Goal: Information Seeking & Learning: Check status

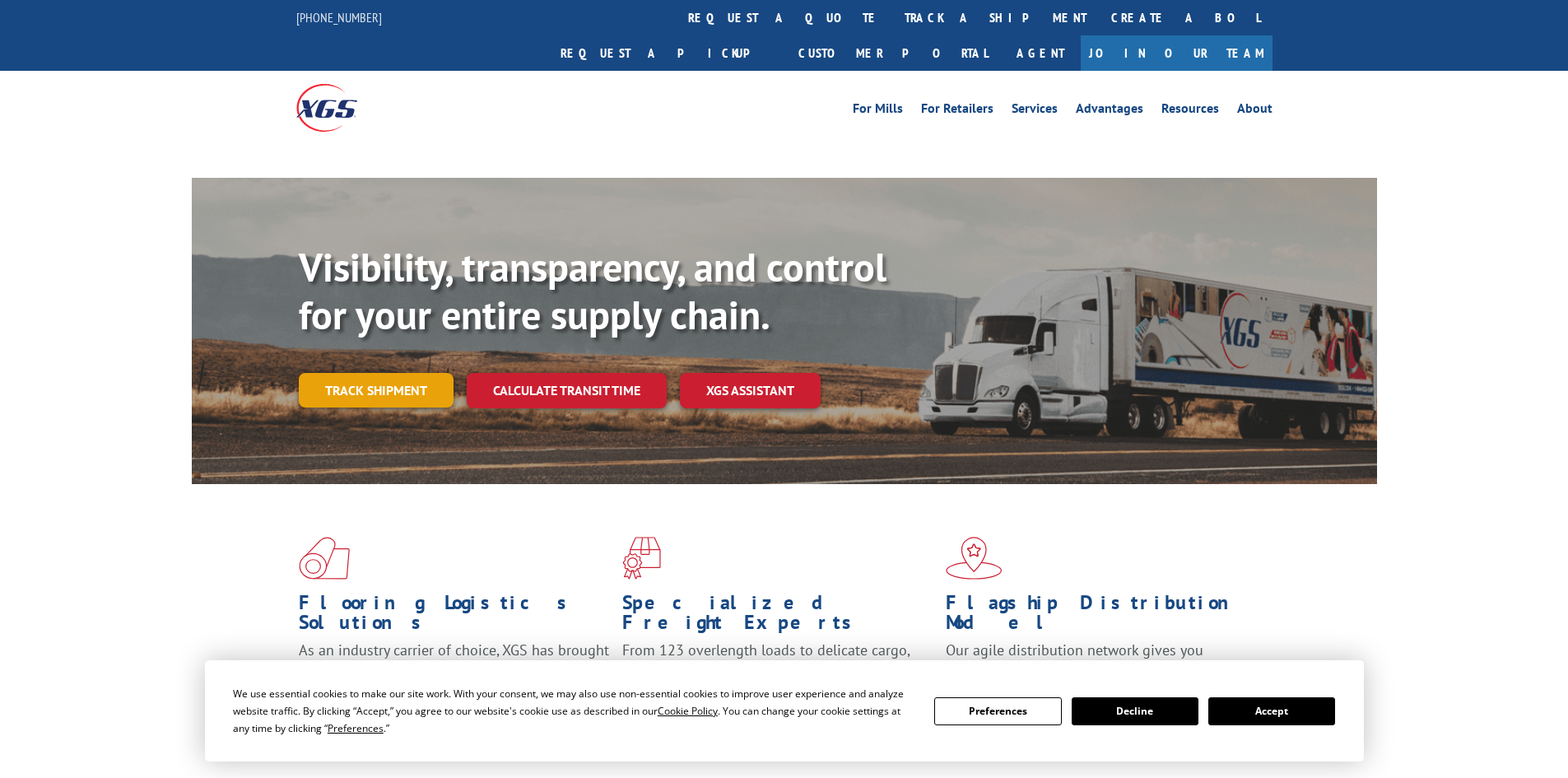
click at [423, 373] on link "Track shipment" at bounding box center [376, 390] width 154 height 35
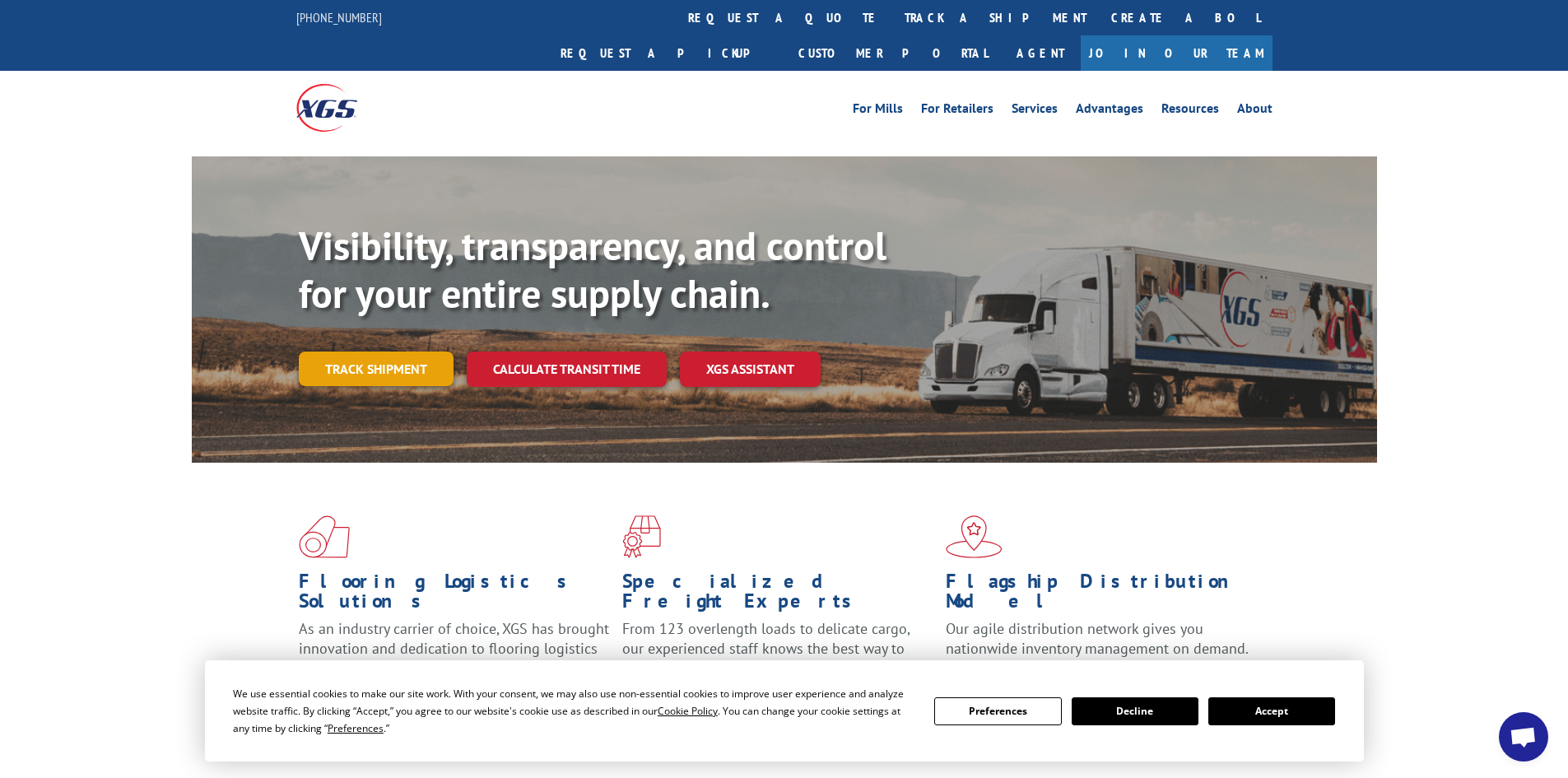
click at [421, 351] on link "Track shipment" at bounding box center [376, 368] width 154 height 35
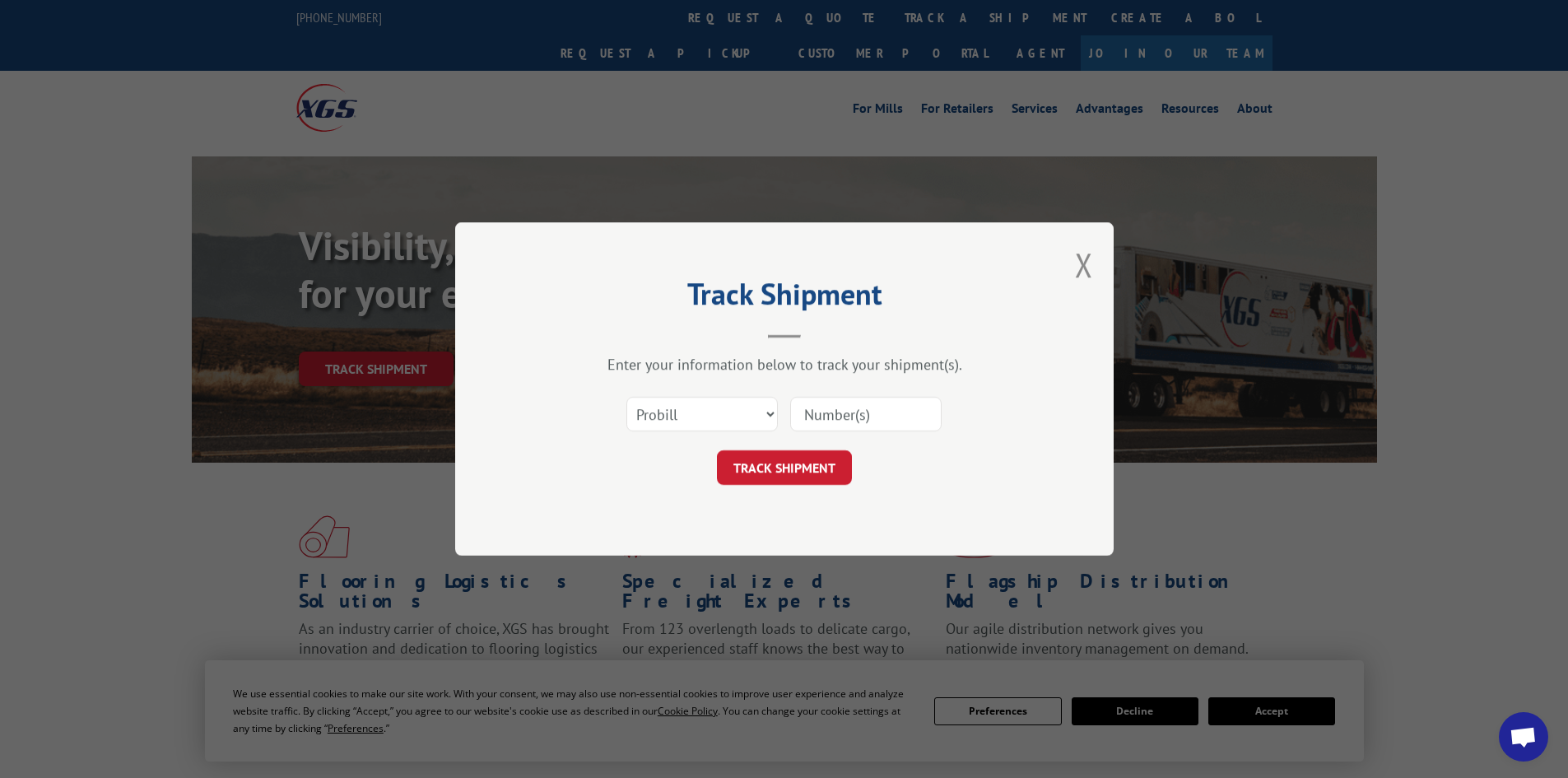
paste input "17156432"
type input "17156432"
click at [835, 480] on button "TRACK SHIPMENT" at bounding box center [784, 468] width 135 height 35
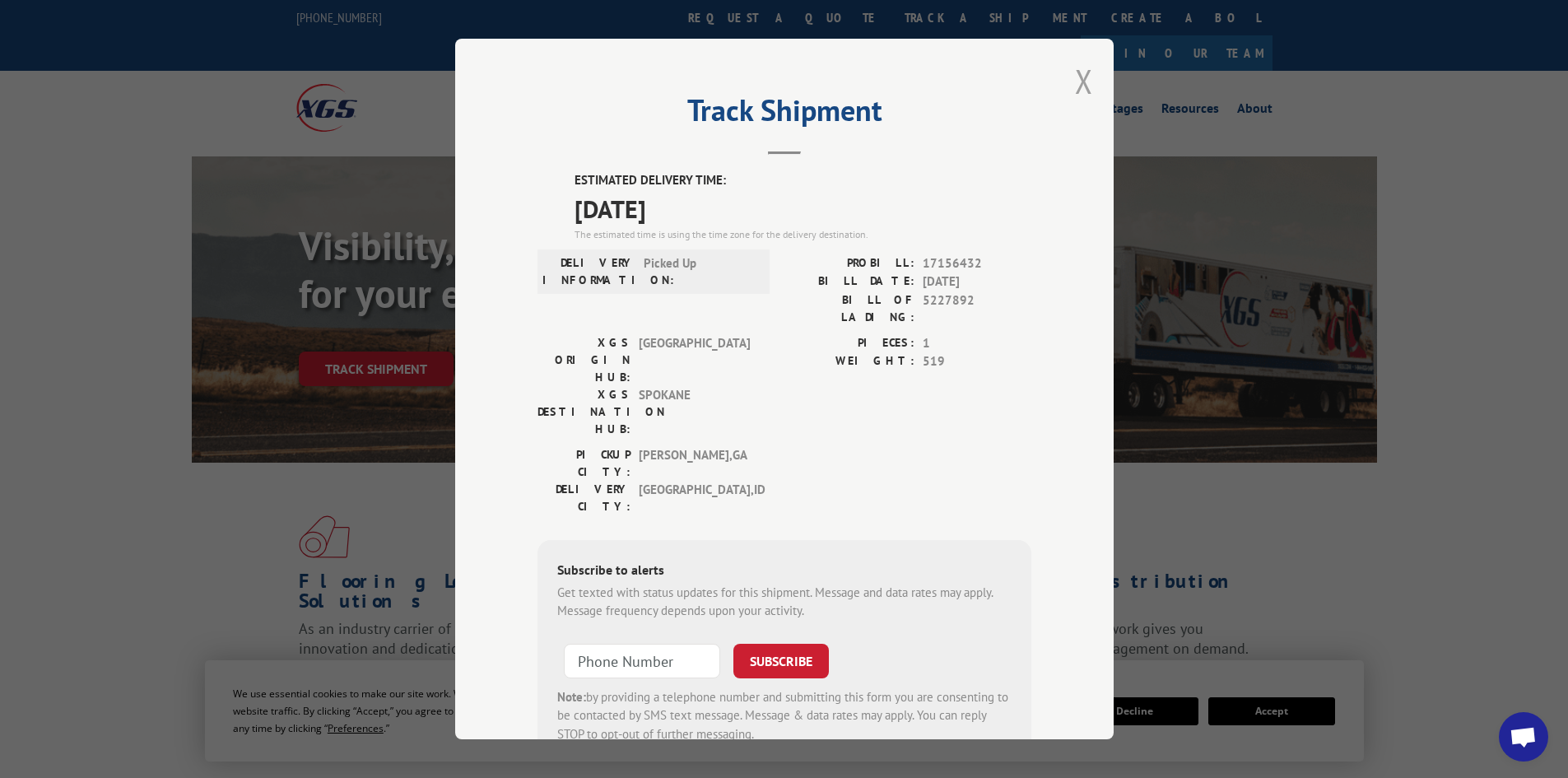
click at [1075, 82] on button "Close modal" at bounding box center [1083, 81] width 18 height 44
